Goal: Task Accomplishment & Management: Manage account settings

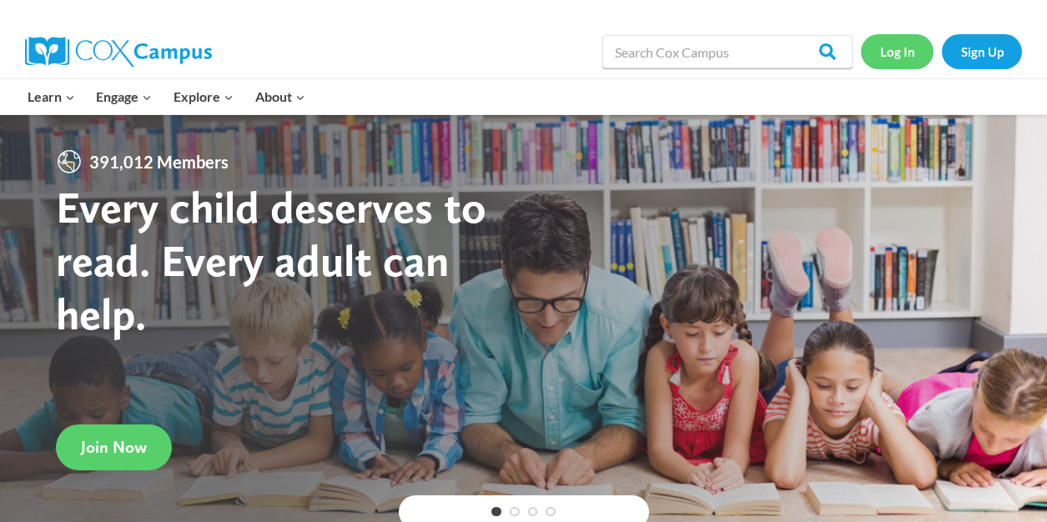
click at [884, 58] on link "Log In" at bounding box center [897, 51] width 73 height 34
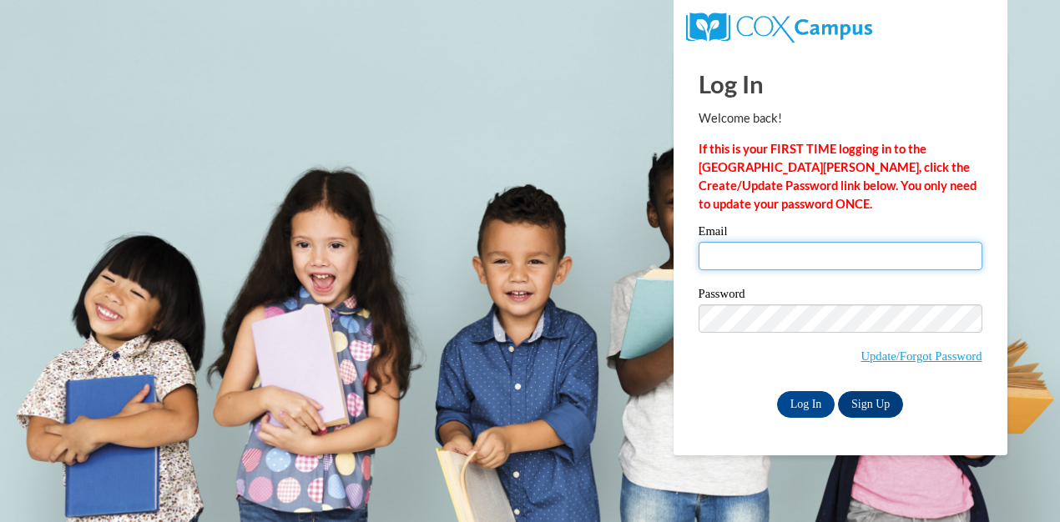
click at [795, 261] on input "Email" at bounding box center [841, 256] width 284 height 28
type input "relliott@sdb.k12.wi.us"
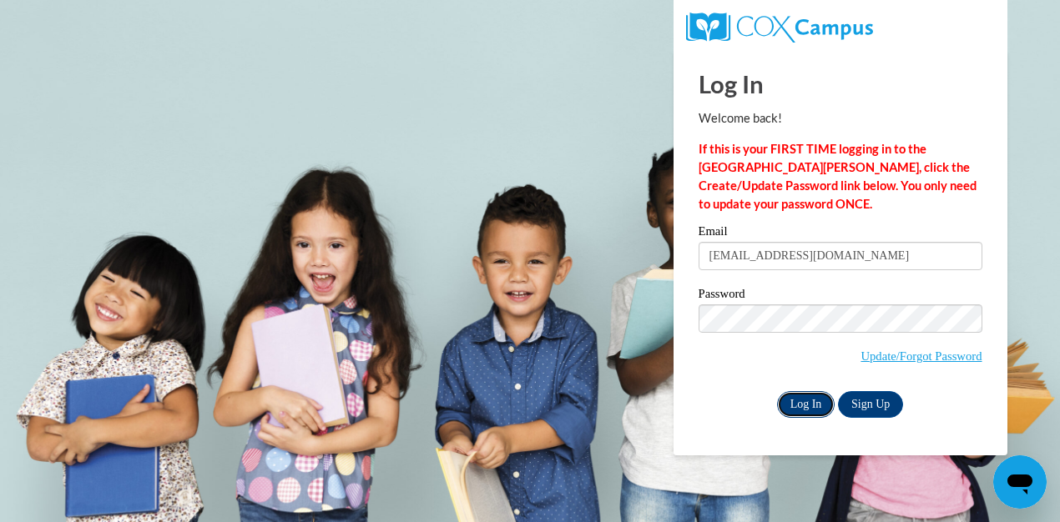
click at [786, 409] on input "Log In" at bounding box center [806, 404] width 58 height 27
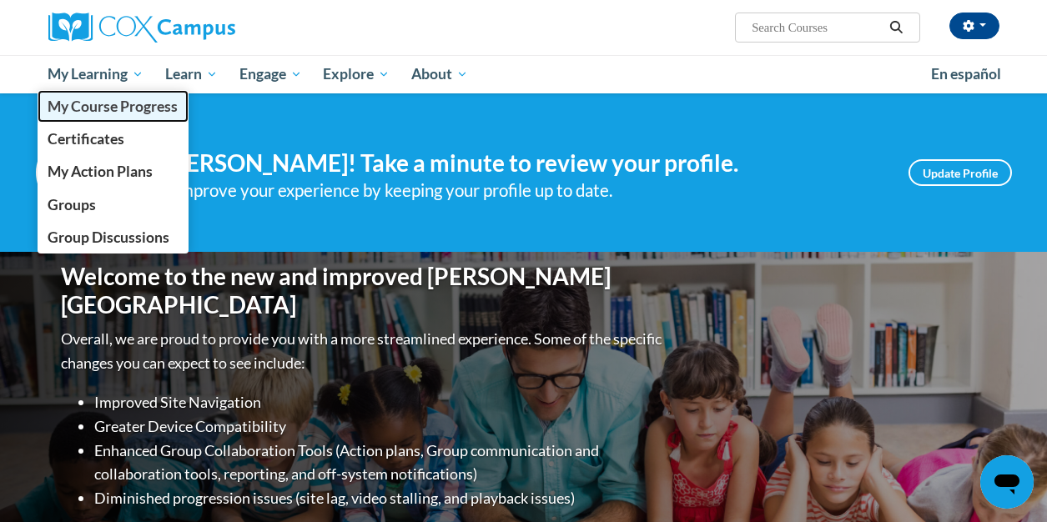
click at [76, 112] on span "My Course Progress" at bounding box center [113, 107] width 130 height 18
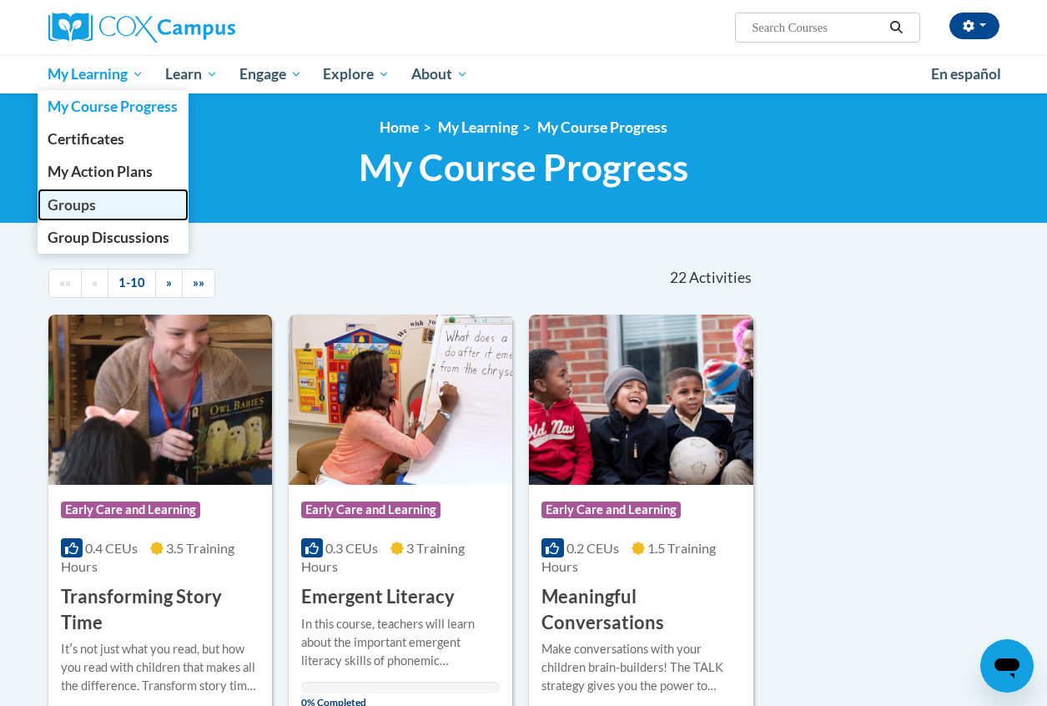
click at [63, 199] on span "Groups" at bounding box center [72, 205] width 48 height 18
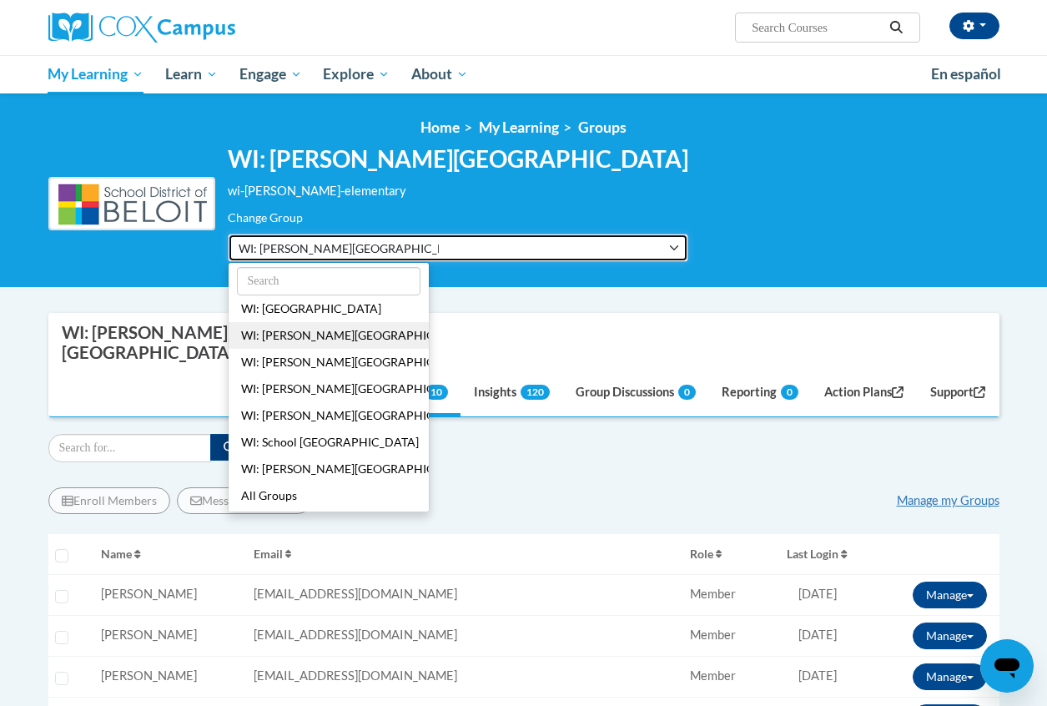
click at [442, 243] on button "WI: [PERSON_NAME][GEOGRAPHIC_DATA]" at bounding box center [458, 248] width 461 height 28
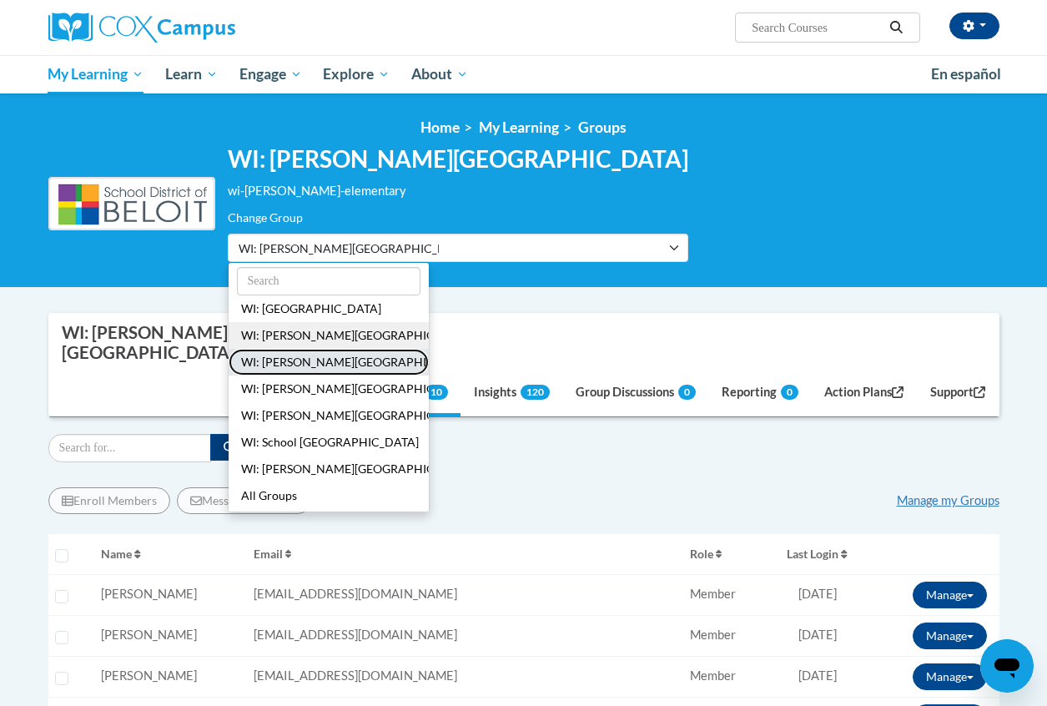
click at [332, 356] on button "WI: [PERSON_NAME][GEOGRAPHIC_DATA]" at bounding box center [329, 362] width 200 height 27
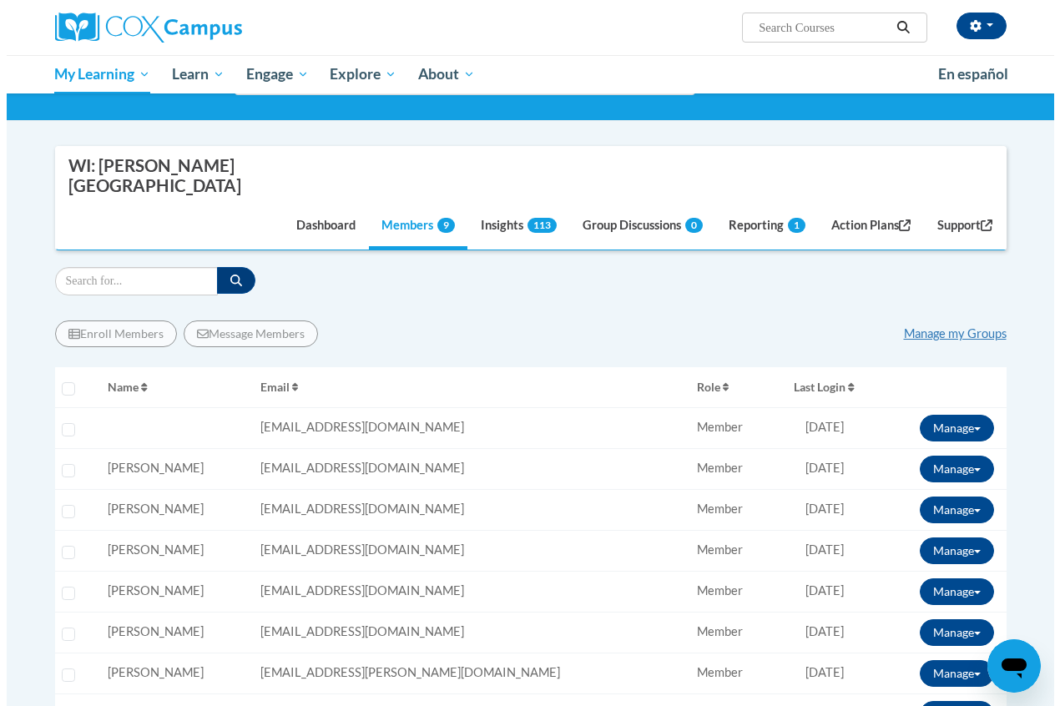
scroll to position [250, 0]
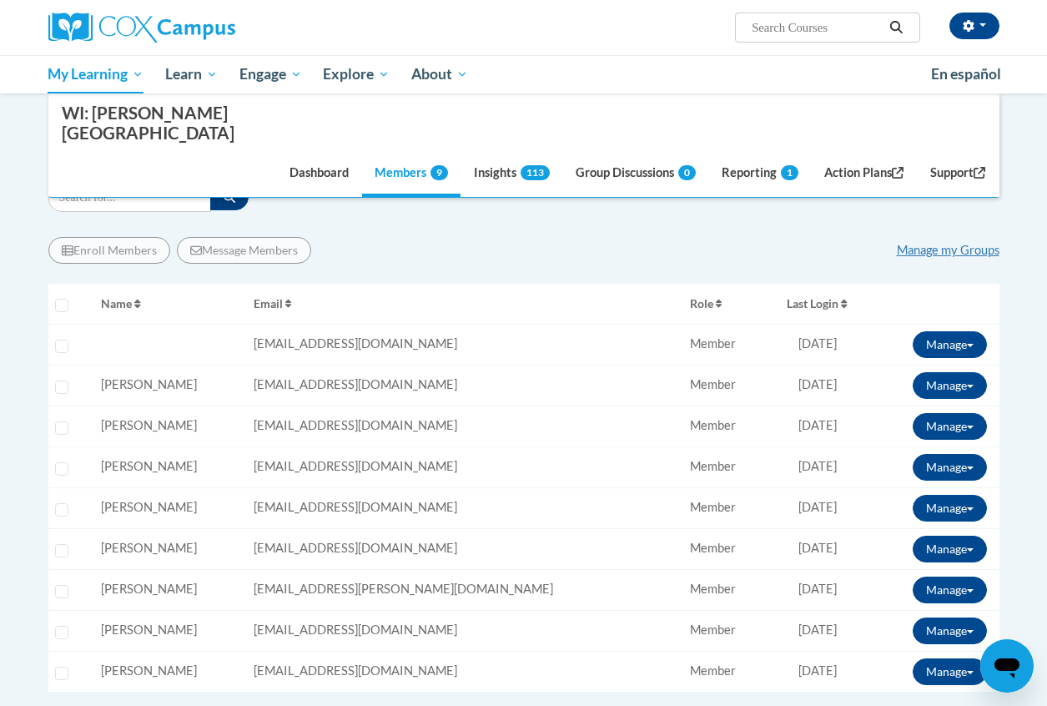
click at [787, 296] on span "Last Login" at bounding box center [813, 303] width 52 height 14
click at [786, 296] on span "Last Login" at bounding box center [812, 303] width 52 height 14
click at [967, 372] on button "Manage" at bounding box center [950, 385] width 74 height 27
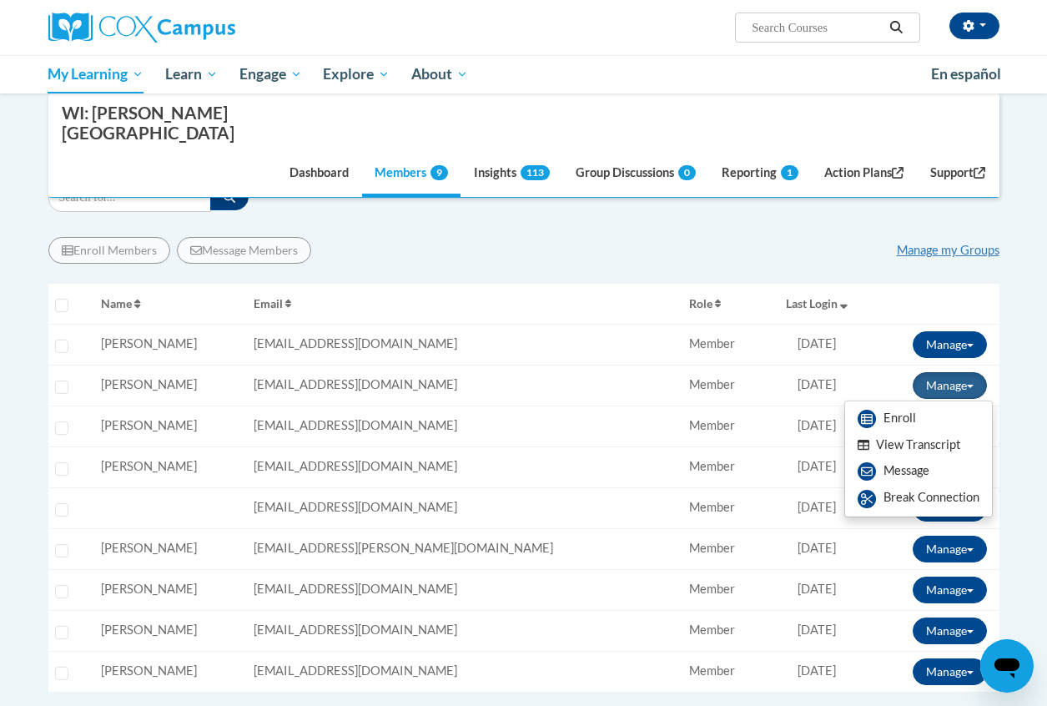
click at [889, 432] on button "View Transcript" at bounding box center [909, 445] width 129 height 26
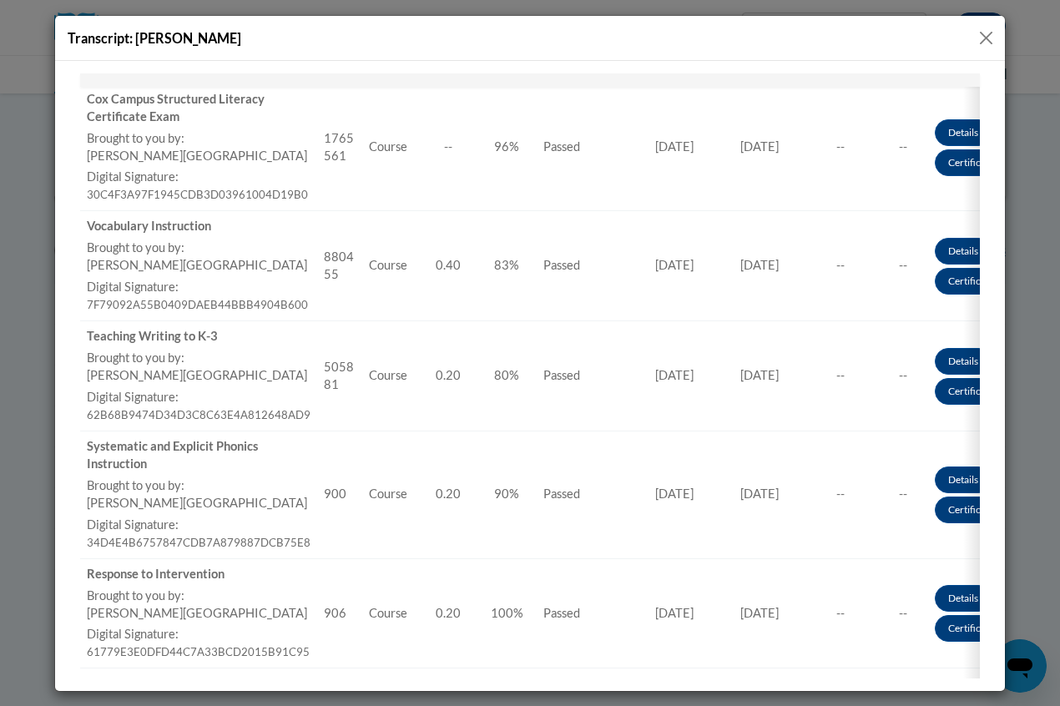
scroll to position [0, 0]
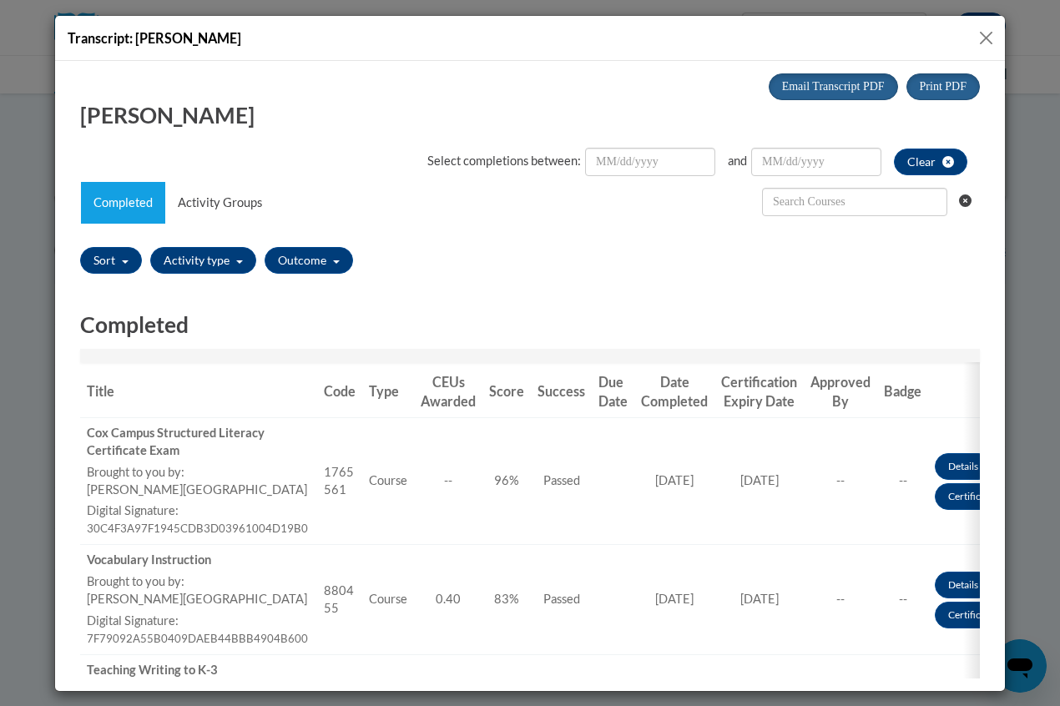
click at [987, 33] on button "Close" at bounding box center [986, 38] width 21 height 21
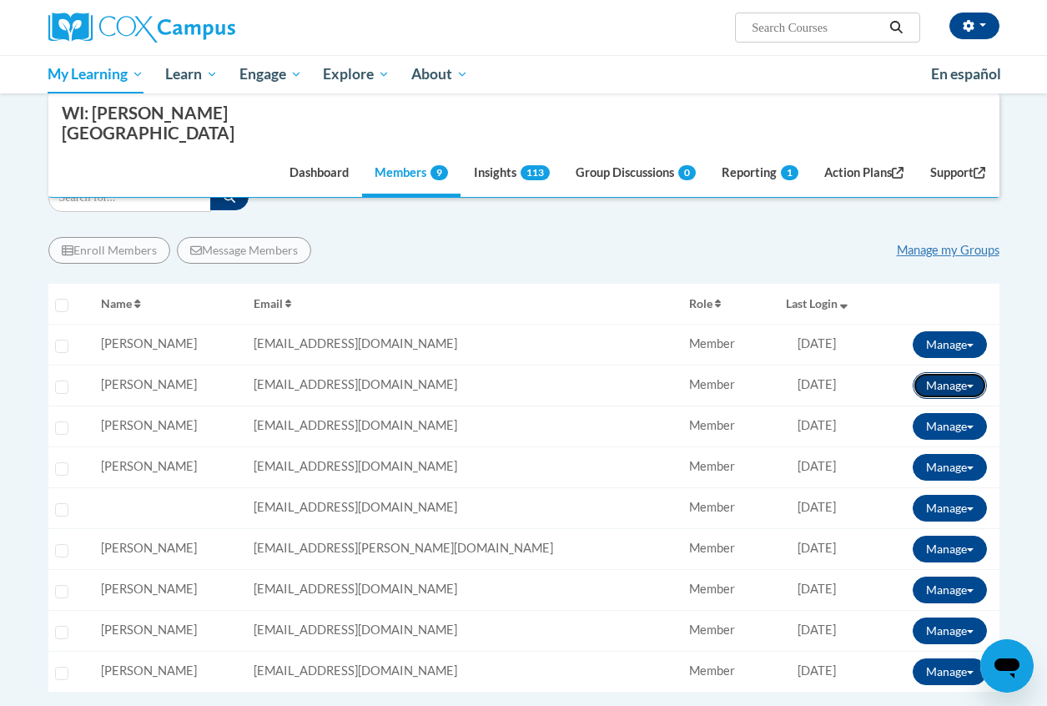
click at [963, 372] on button "Manage" at bounding box center [950, 385] width 74 height 27
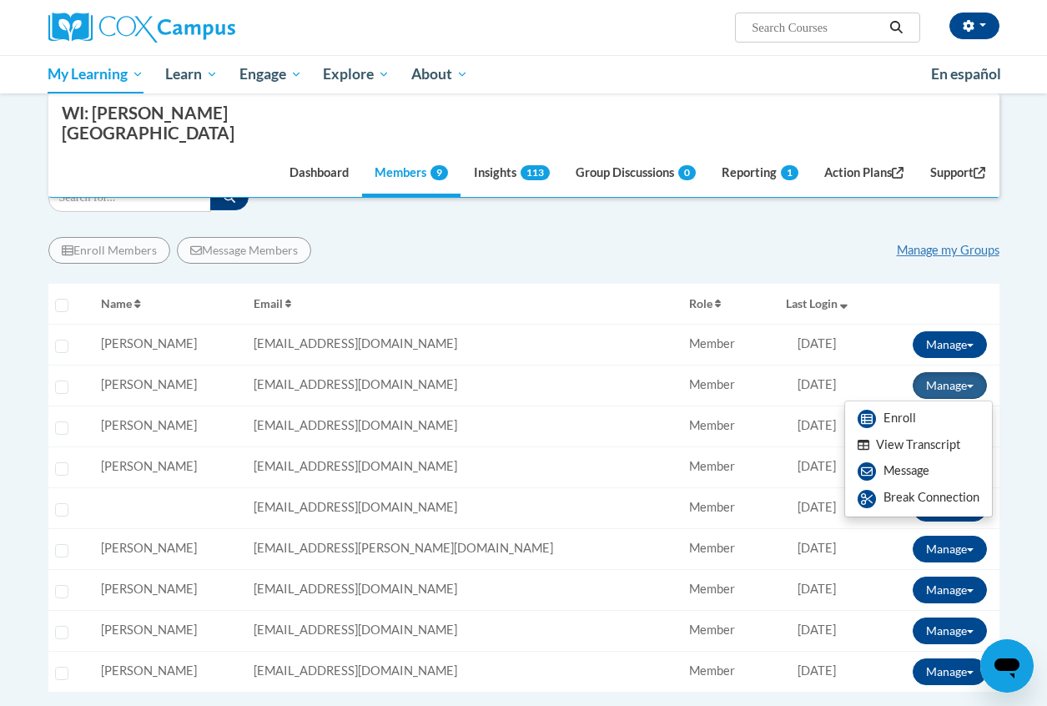
click at [798, 418] on span "[DATE]" at bounding box center [817, 425] width 38 height 14
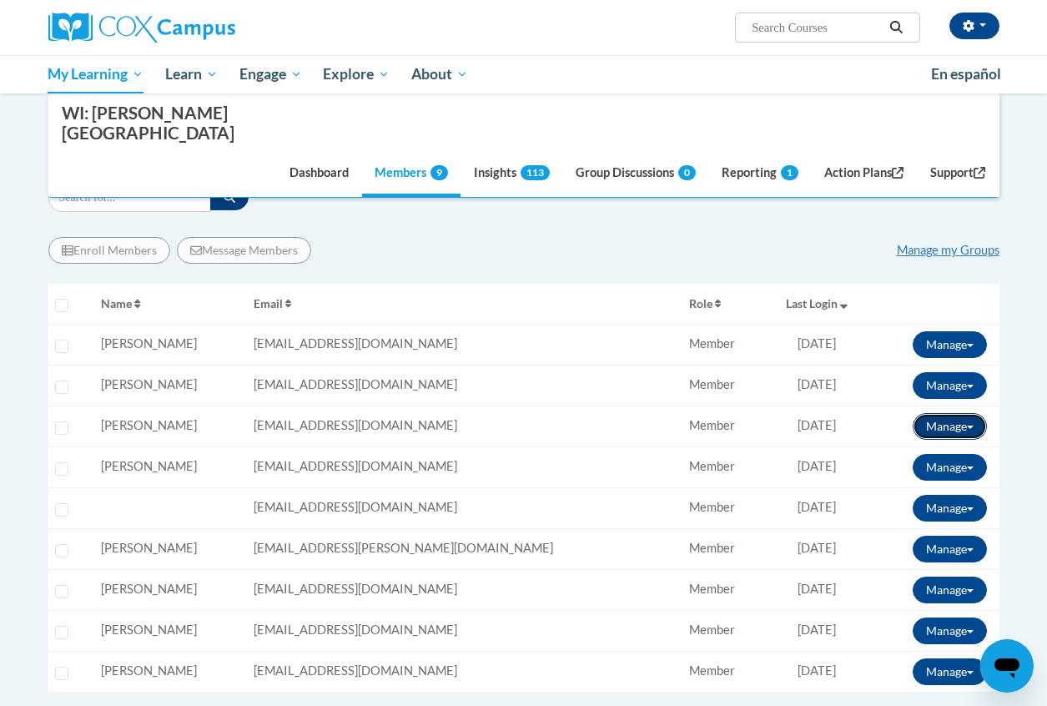
click at [936, 413] on button "Manage" at bounding box center [950, 426] width 74 height 27
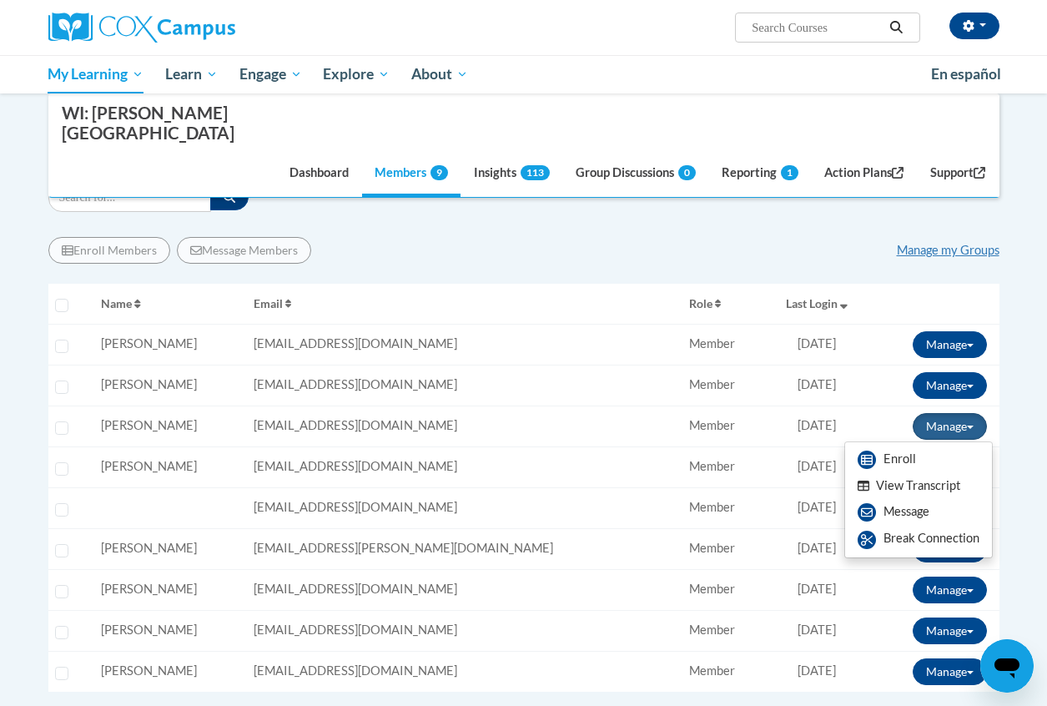
click at [935, 473] on button "View Transcript" at bounding box center [909, 486] width 129 height 26
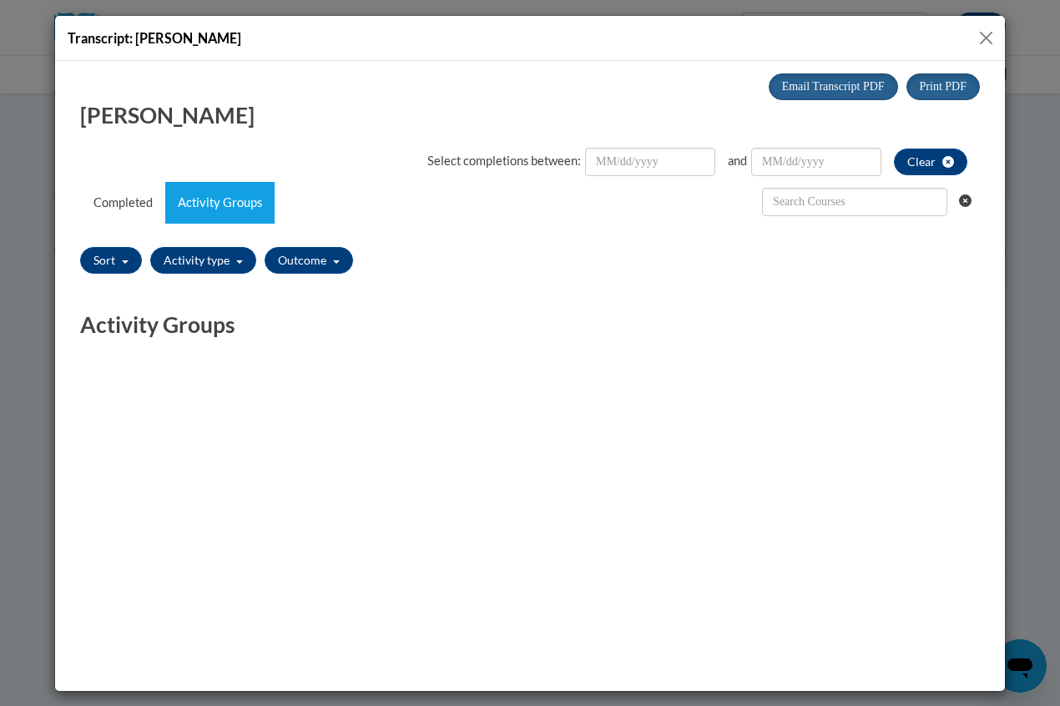
click at [986, 23] on div "Transcript: [PERSON_NAME]" at bounding box center [530, 38] width 950 height 45
click at [986, 38] on button "Close" at bounding box center [986, 38] width 21 height 21
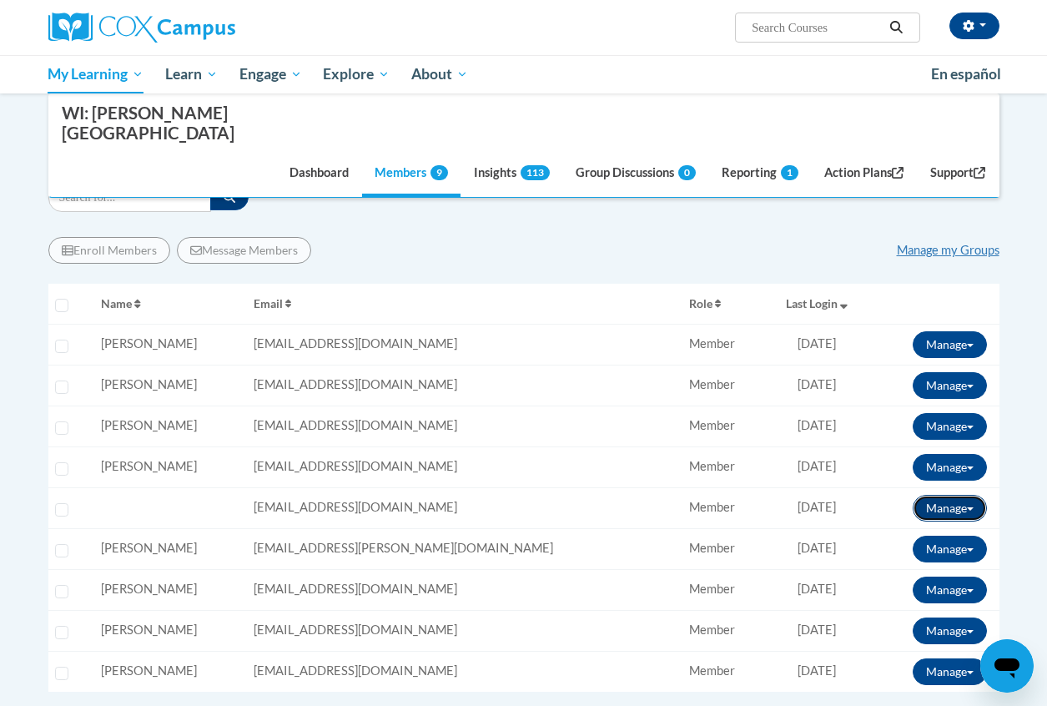
click at [936, 495] on button "Manage" at bounding box center [950, 508] width 74 height 27
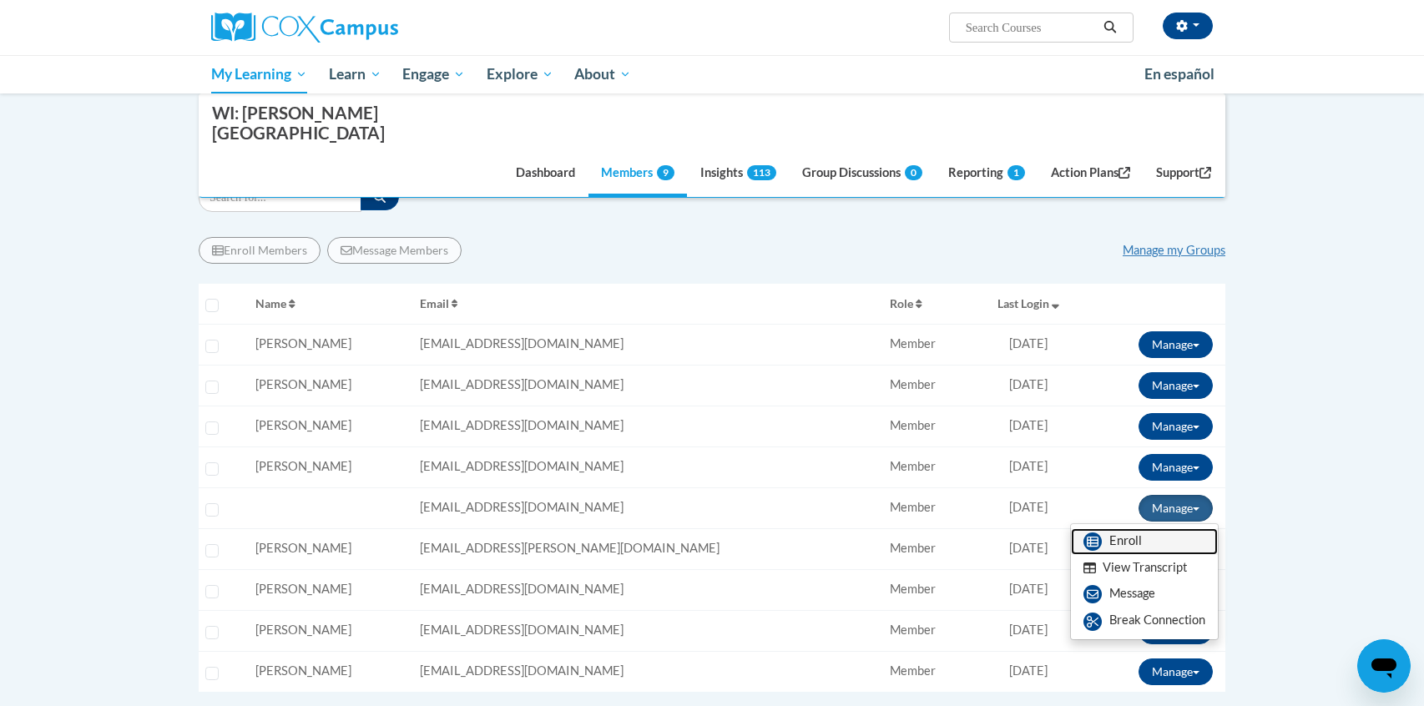
click at [1047, 528] on link "Enroll" at bounding box center [1144, 541] width 147 height 27
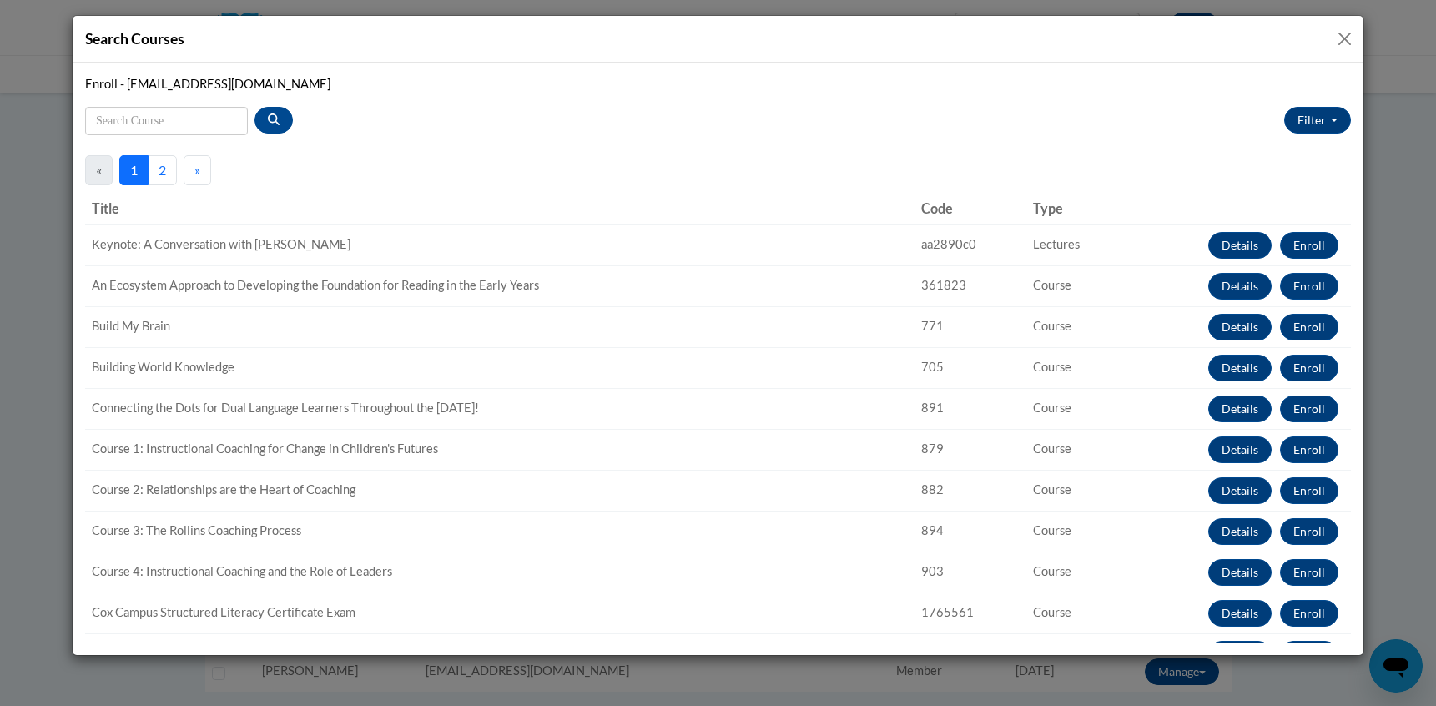
click at [168, 167] on button "2" at bounding box center [162, 170] width 29 height 30
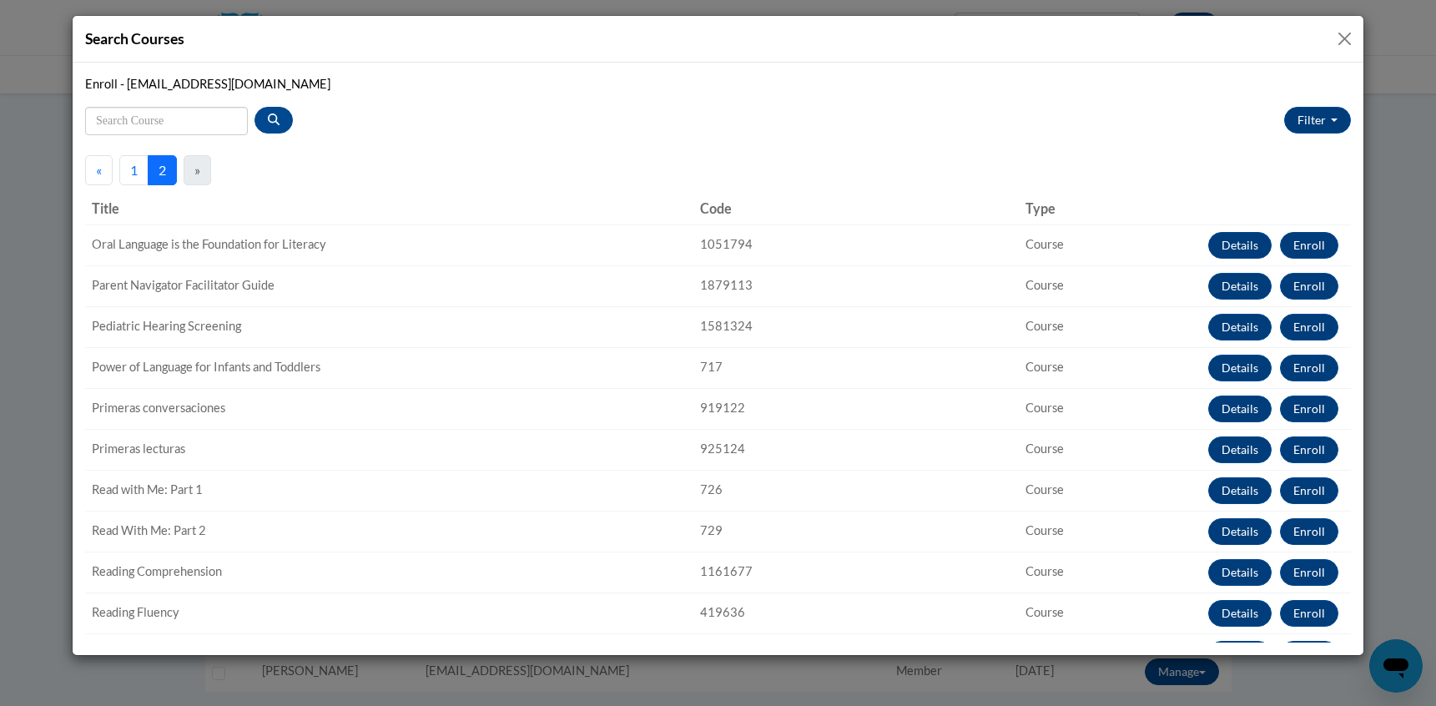
click at [133, 167] on button "1" at bounding box center [133, 170] width 29 height 30
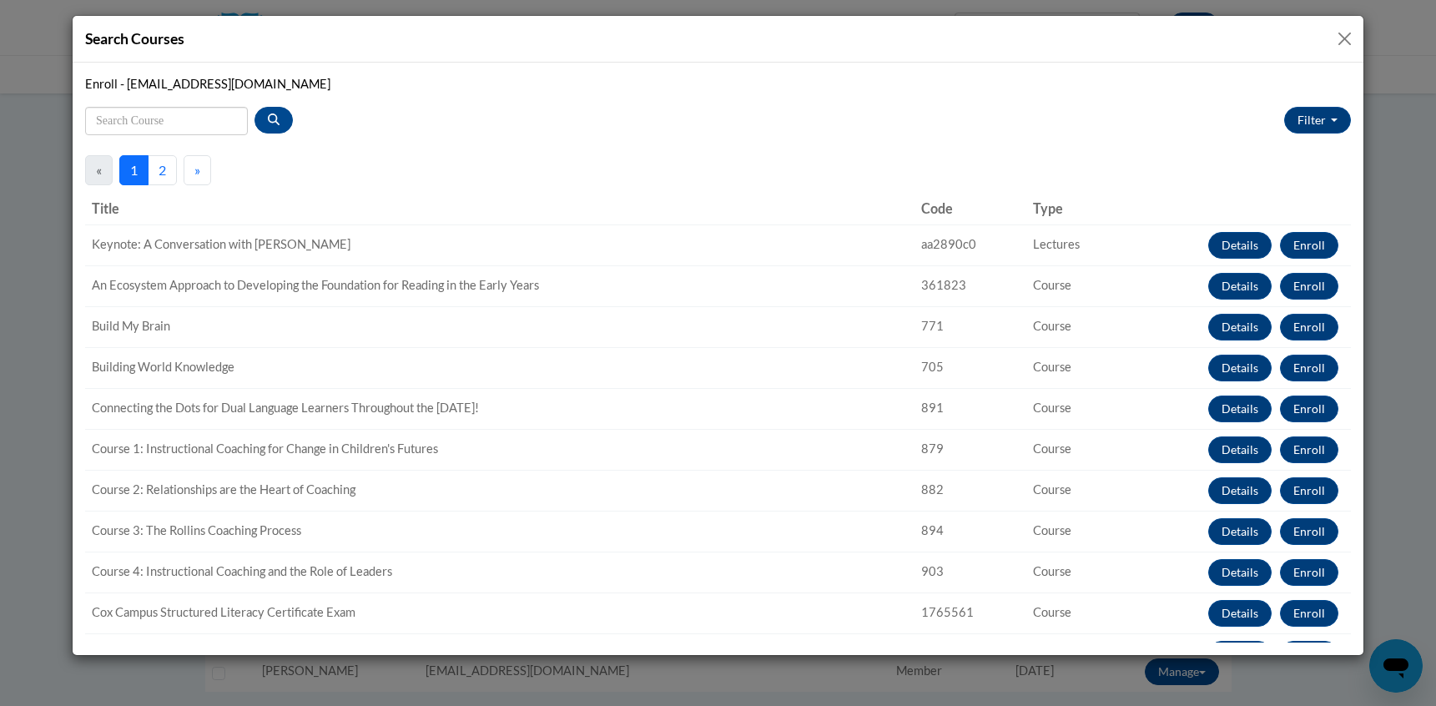
click at [1047, 36] on button "Close" at bounding box center [1345, 38] width 21 height 21
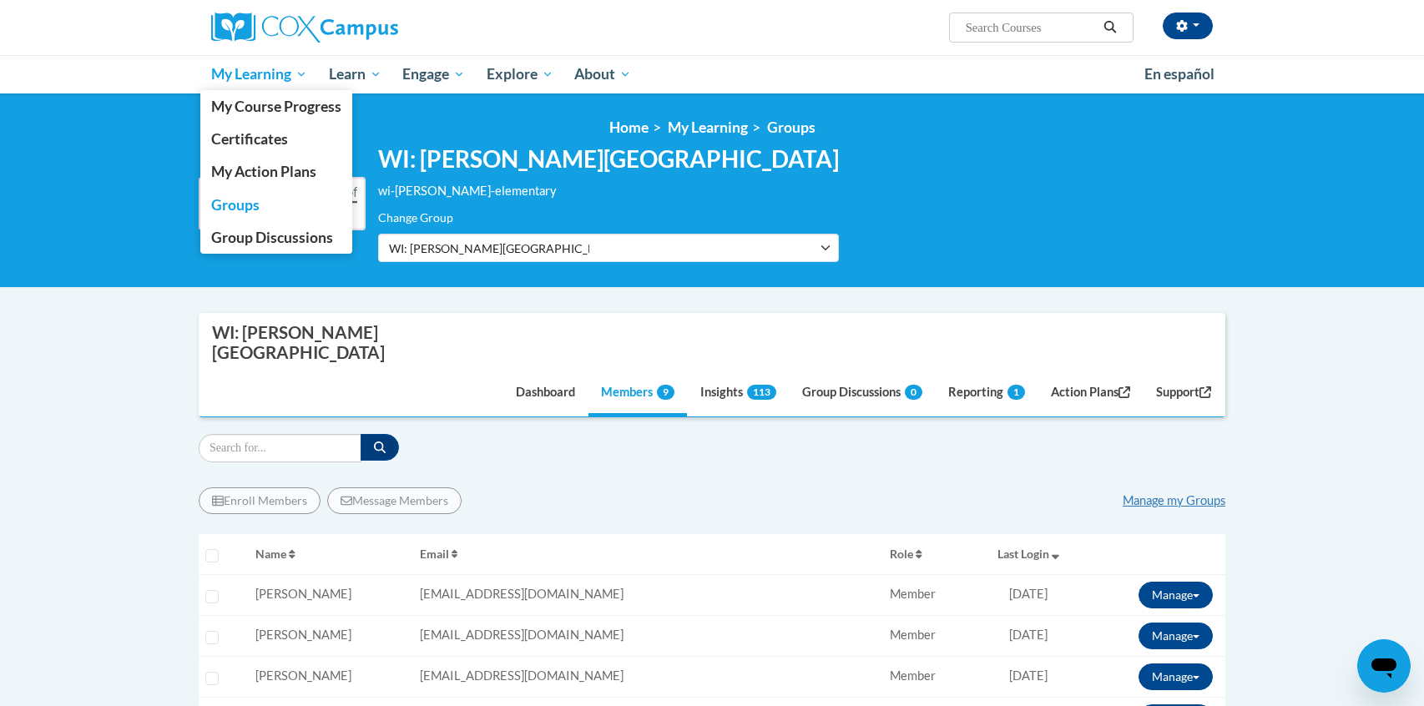
click at [238, 74] on span "My Learning" at bounding box center [259, 74] width 96 height 20
